Goal: Navigation & Orientation: Understand site structure

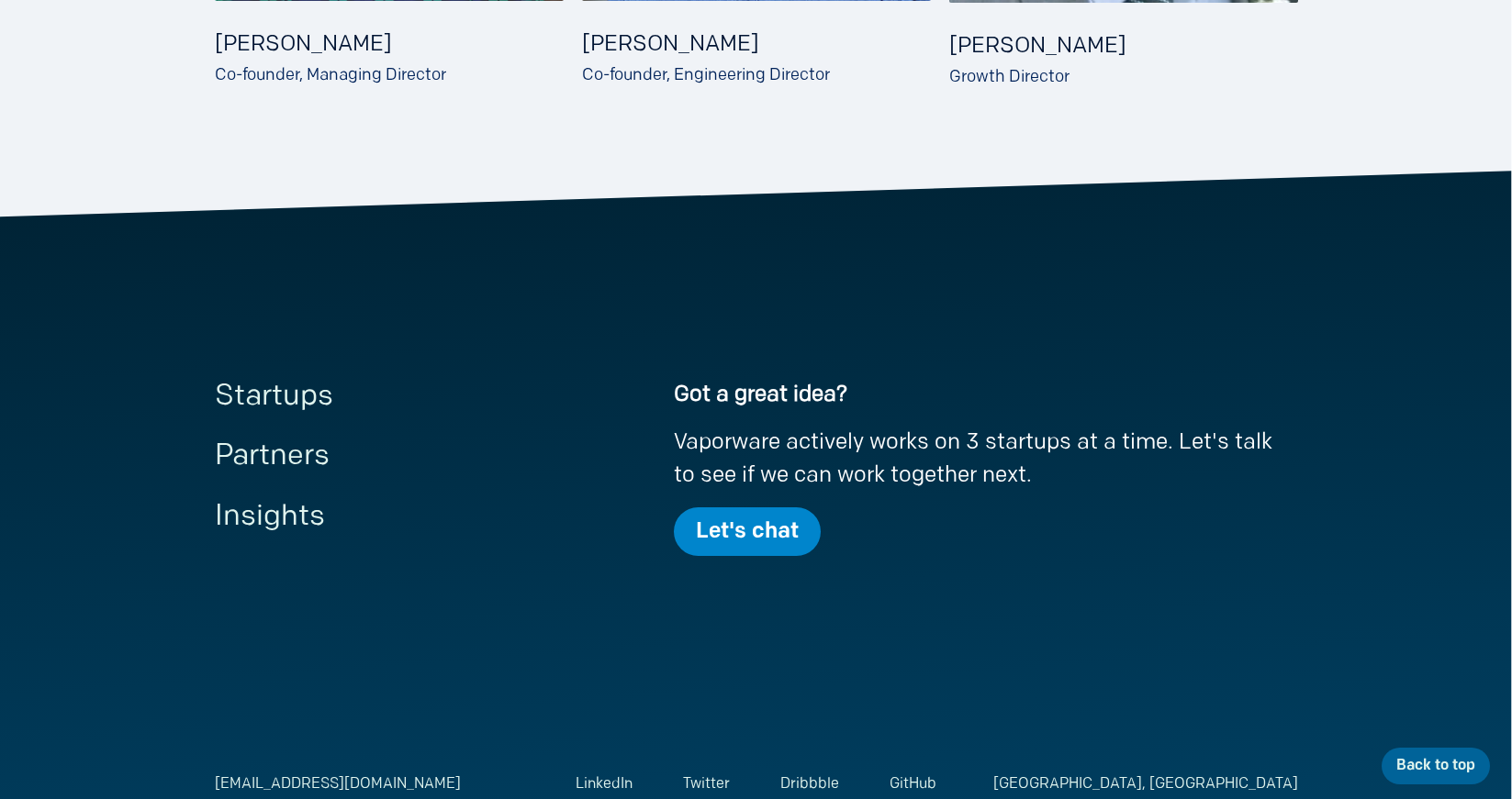
scroll to position [917, 0]
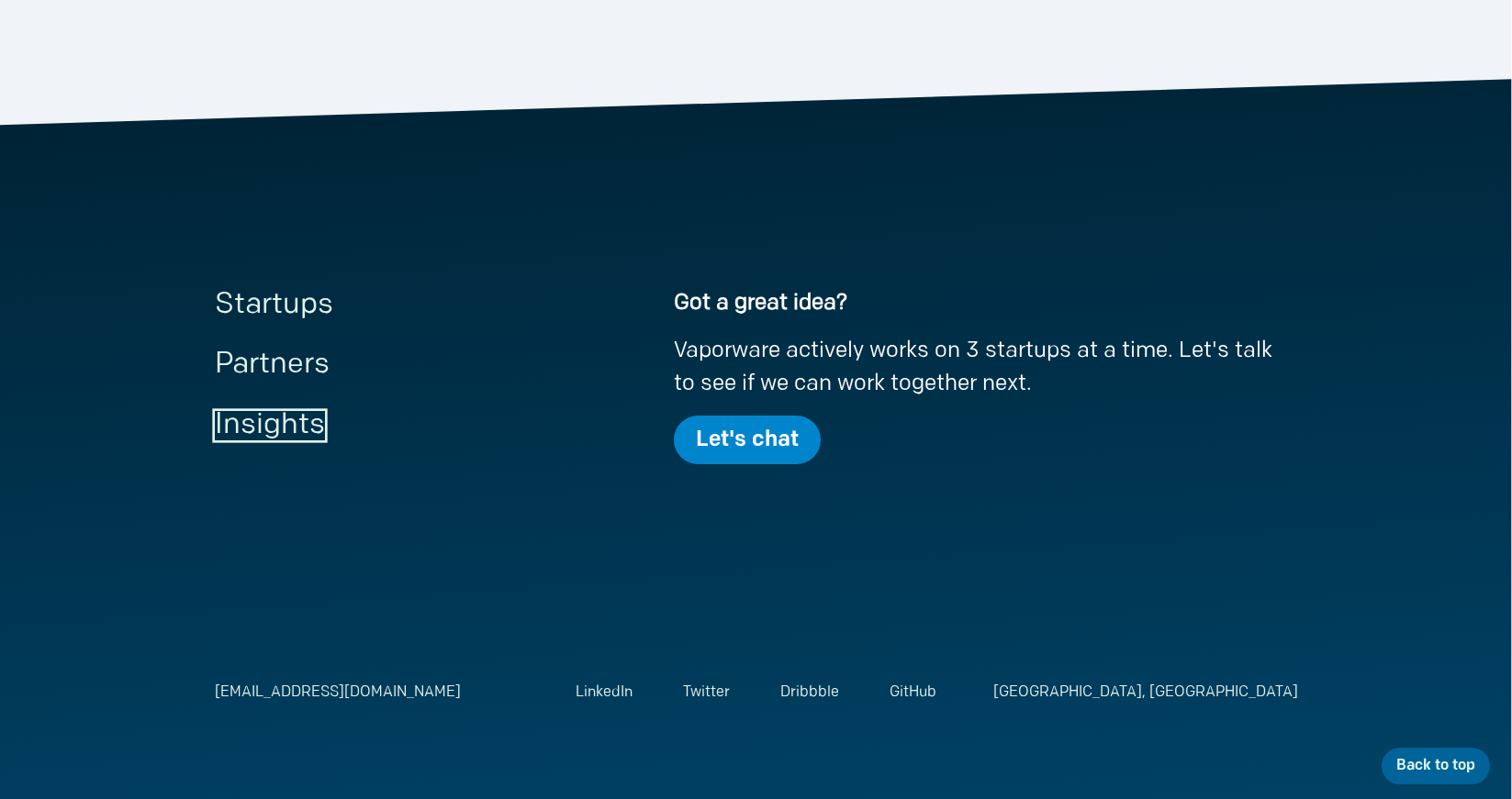
click at [254, 419] on link "Insights" at bounding box center [270, 426] width 110 height 29
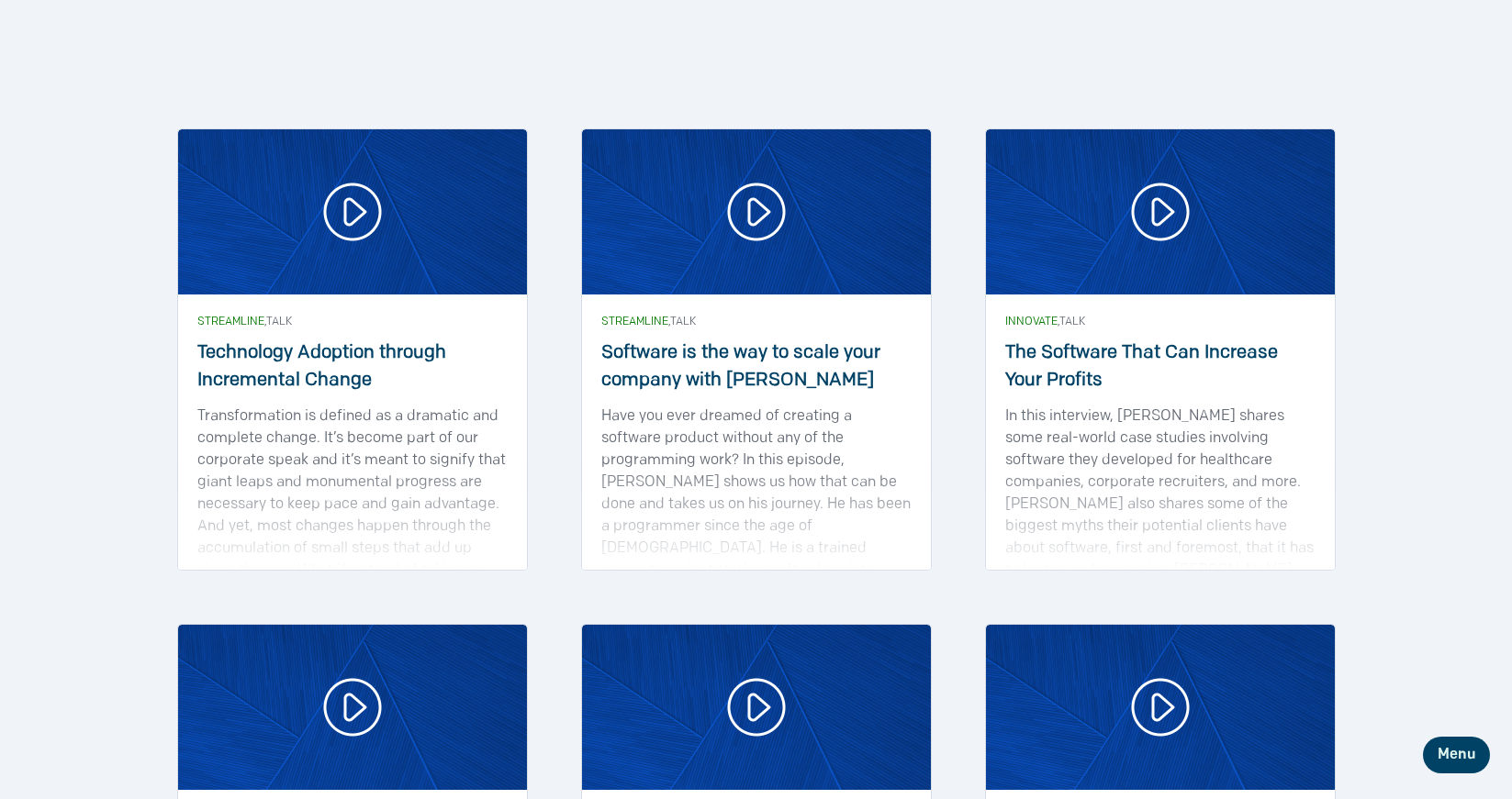
scroll to position [1375, 0]
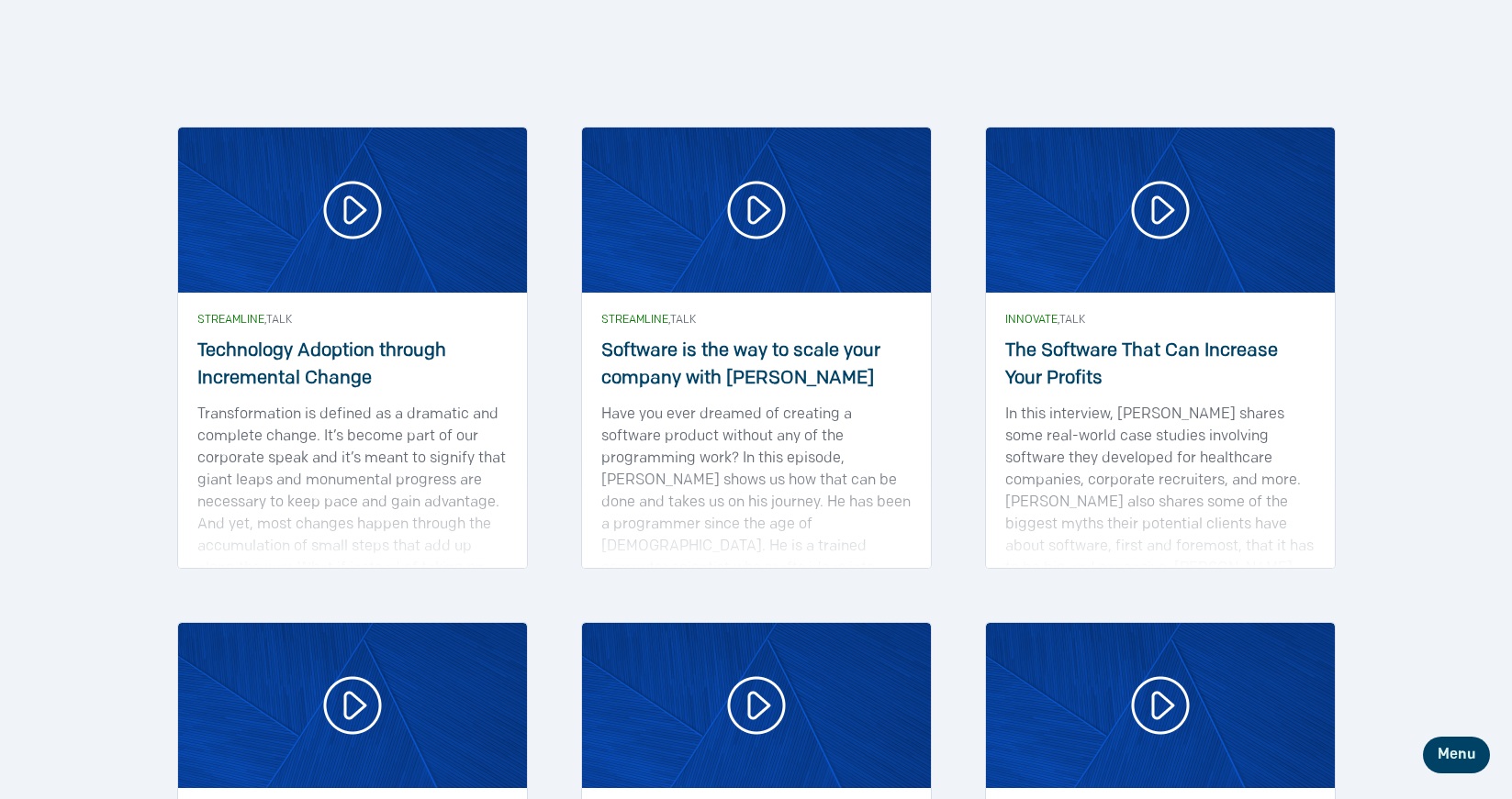
scroll to position [952, 0]
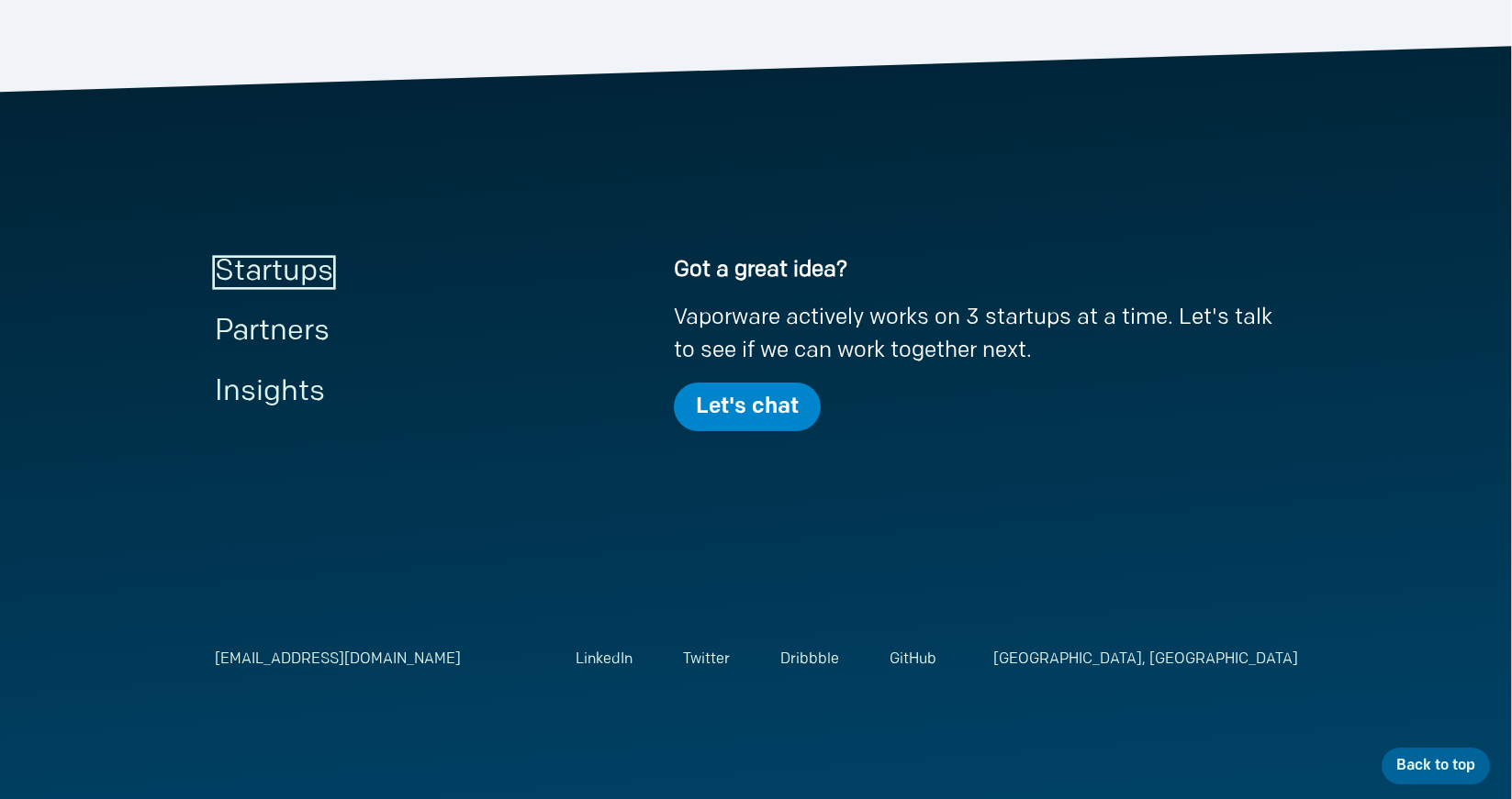
click at [295, 273] on link "Startups" at bounding box center [274, 273] width 118 height 29
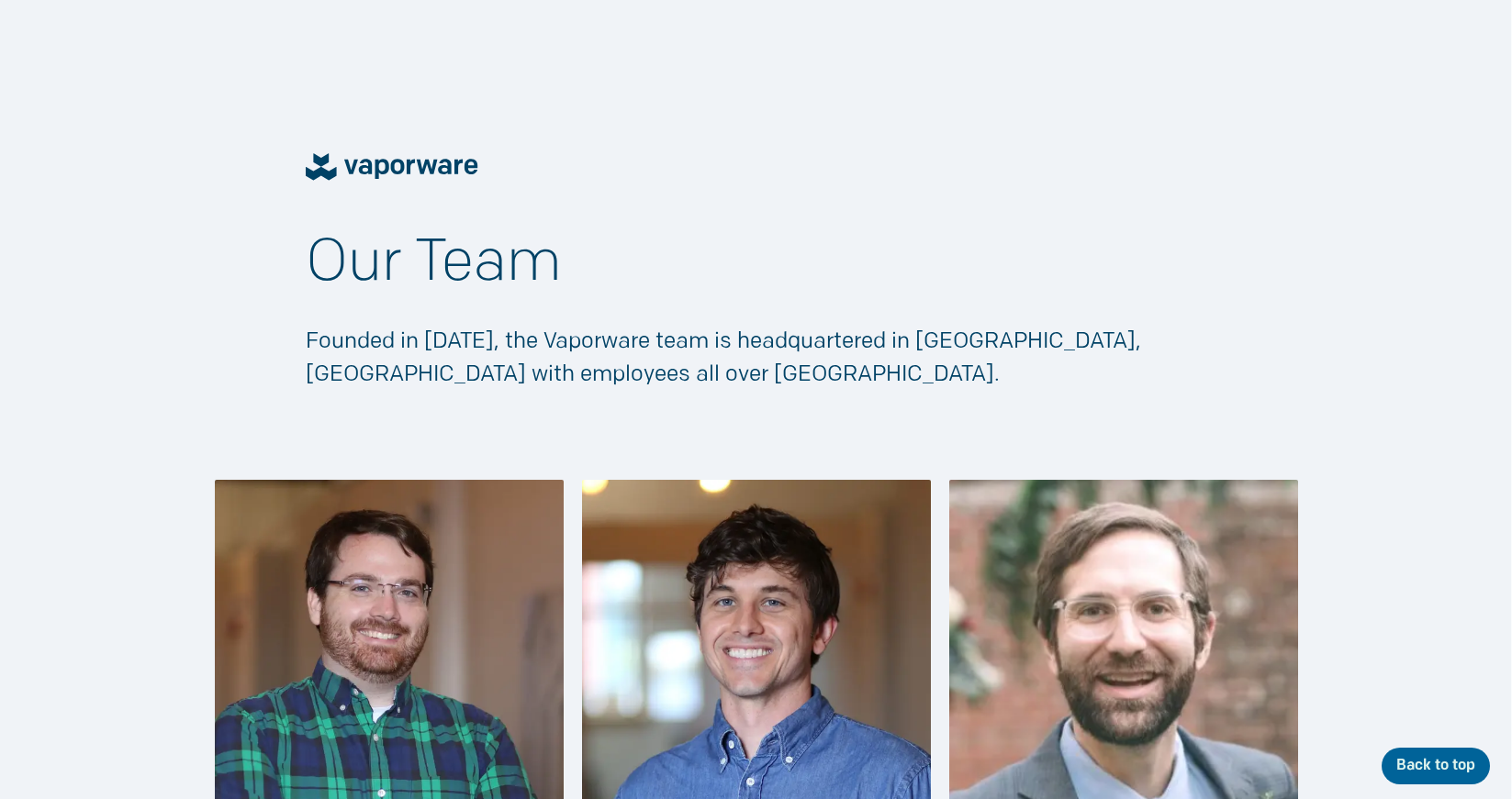
scroll to position [952, 0]
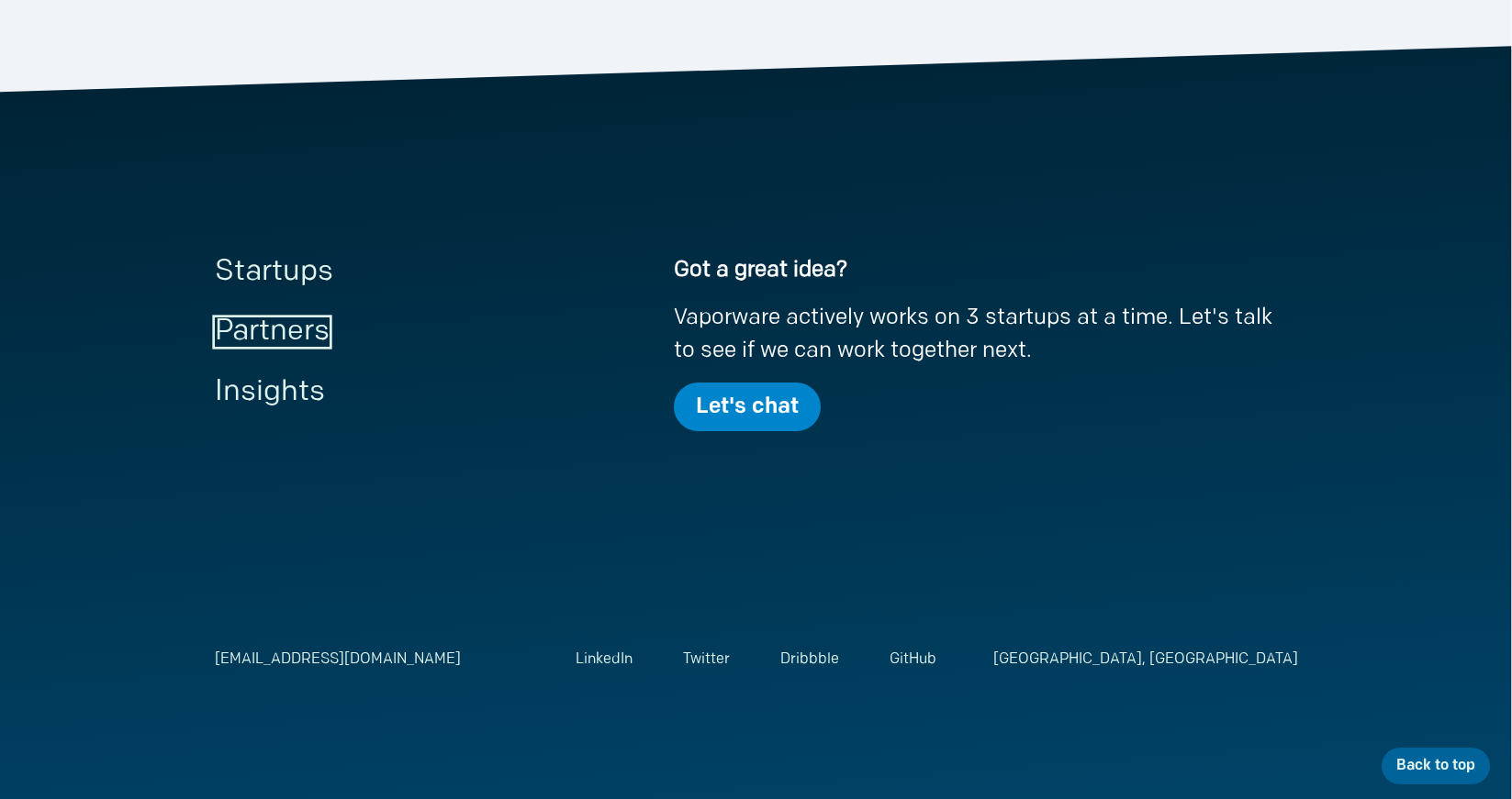
click at [254, 329] on link "Partners" at bounding box center [272, 332] width 114 height 29
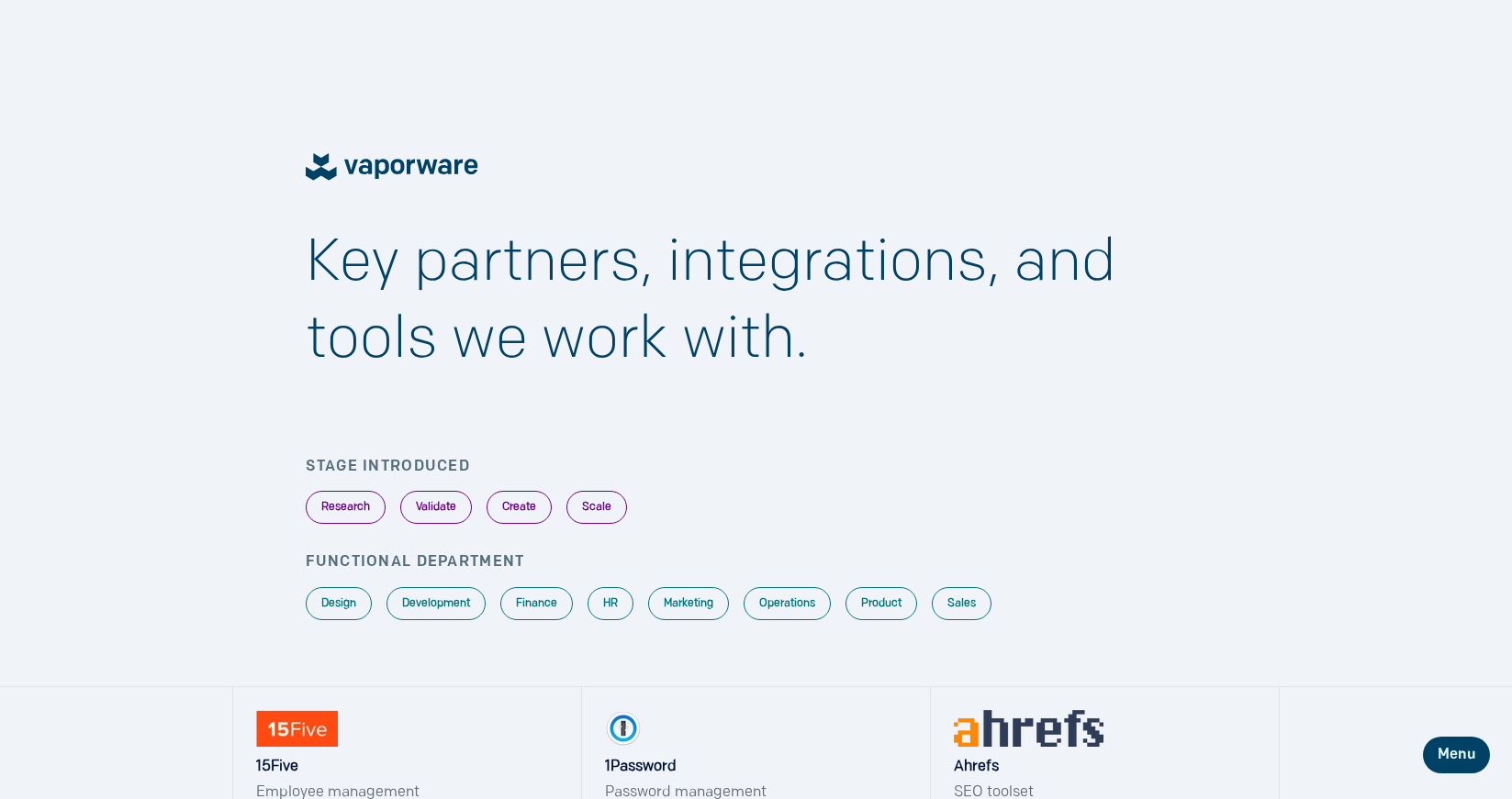
scroll to position [952, 0]
